Goal: Information Seeking & Learning: Check status

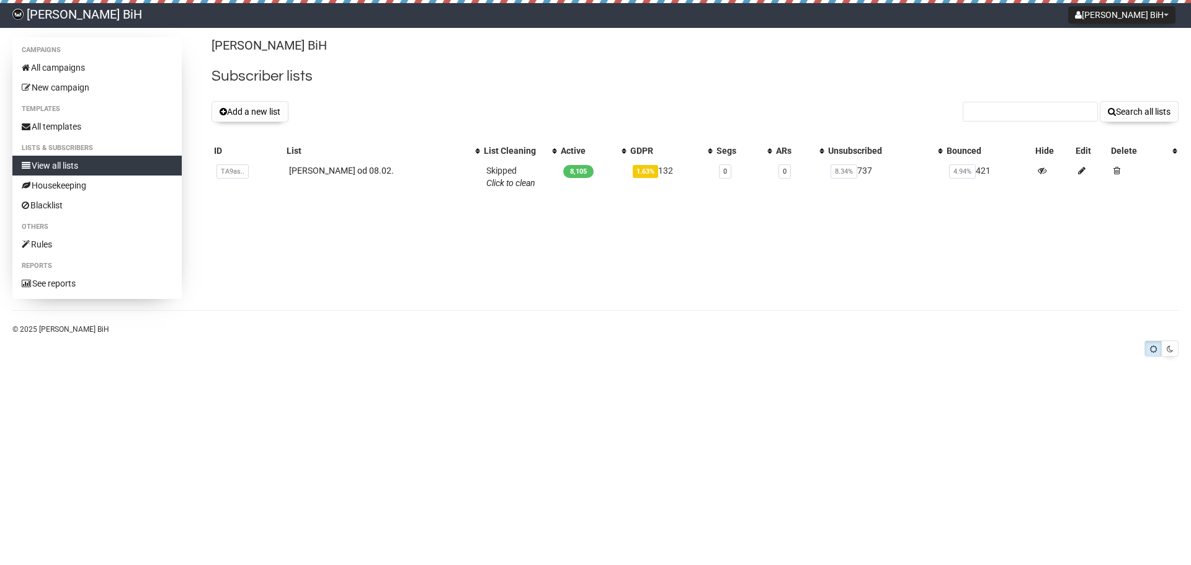
drag, startPoint x: 56, startPoint y: 168, endPoint x: 621, endPoint y: 293, distance: 578.5
click at [621, 293] on div "Campaigns All campaigns New campaign Templates All templates Lists & subscriber…" at bounding box center [595, 168] width 1166 height 262
click at [357, 170] on link "Ulla Popken od 08.02." at bounding box center [341, 171] width 105 height 10
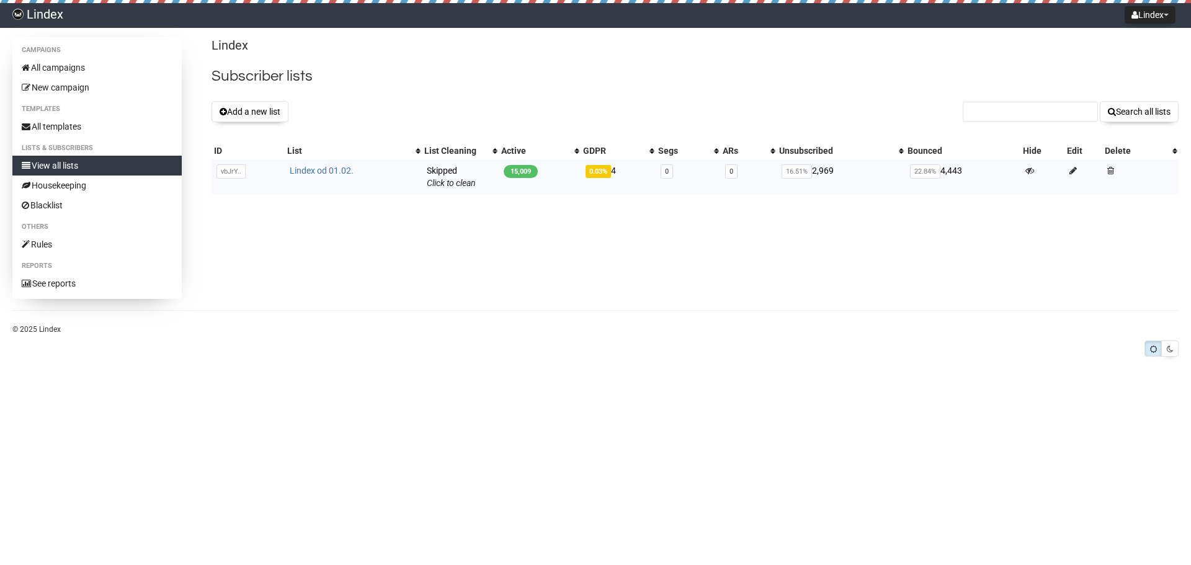
click at [314, 174] on link "Lindex od 01.02." at bounding box center [322, 171] width 64 height 10
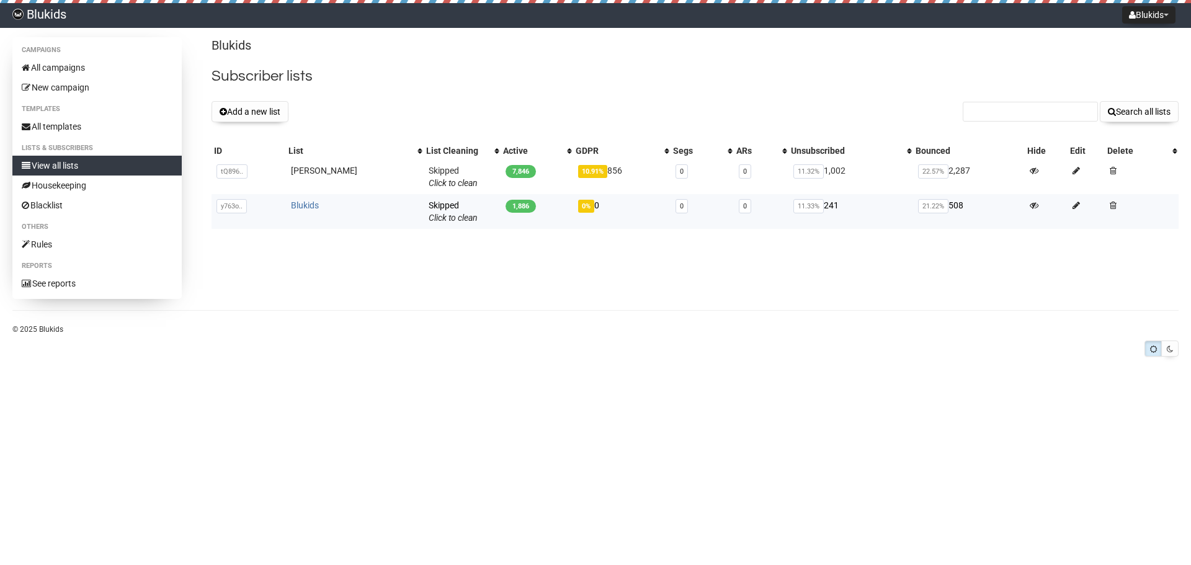
click at [312, 205] on link "Blukids" at bounding box center [305, 205] width 28 height 10
